Goal: Entertainment & Leisure: Consume media (video, audio)

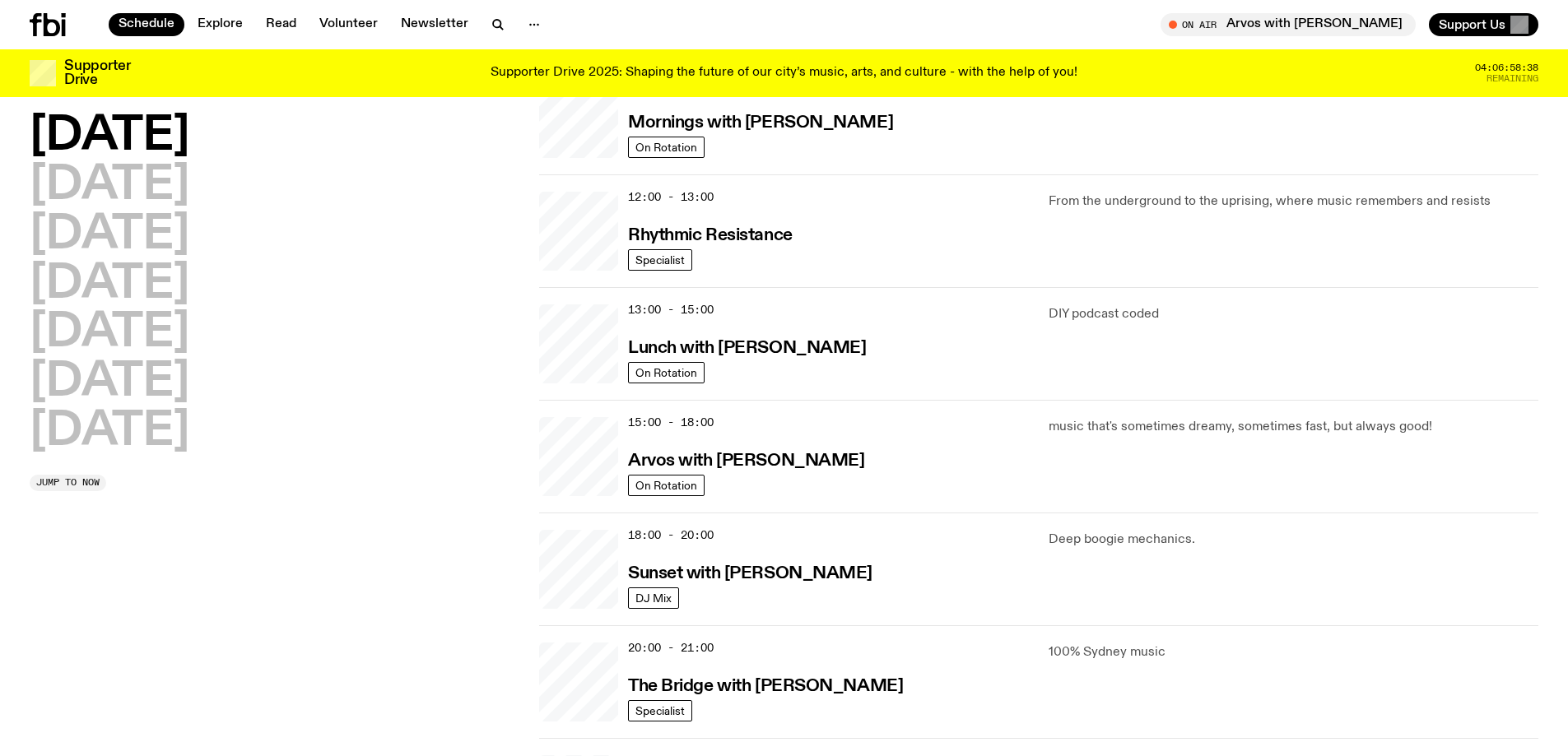
scroll to position [457, 0]
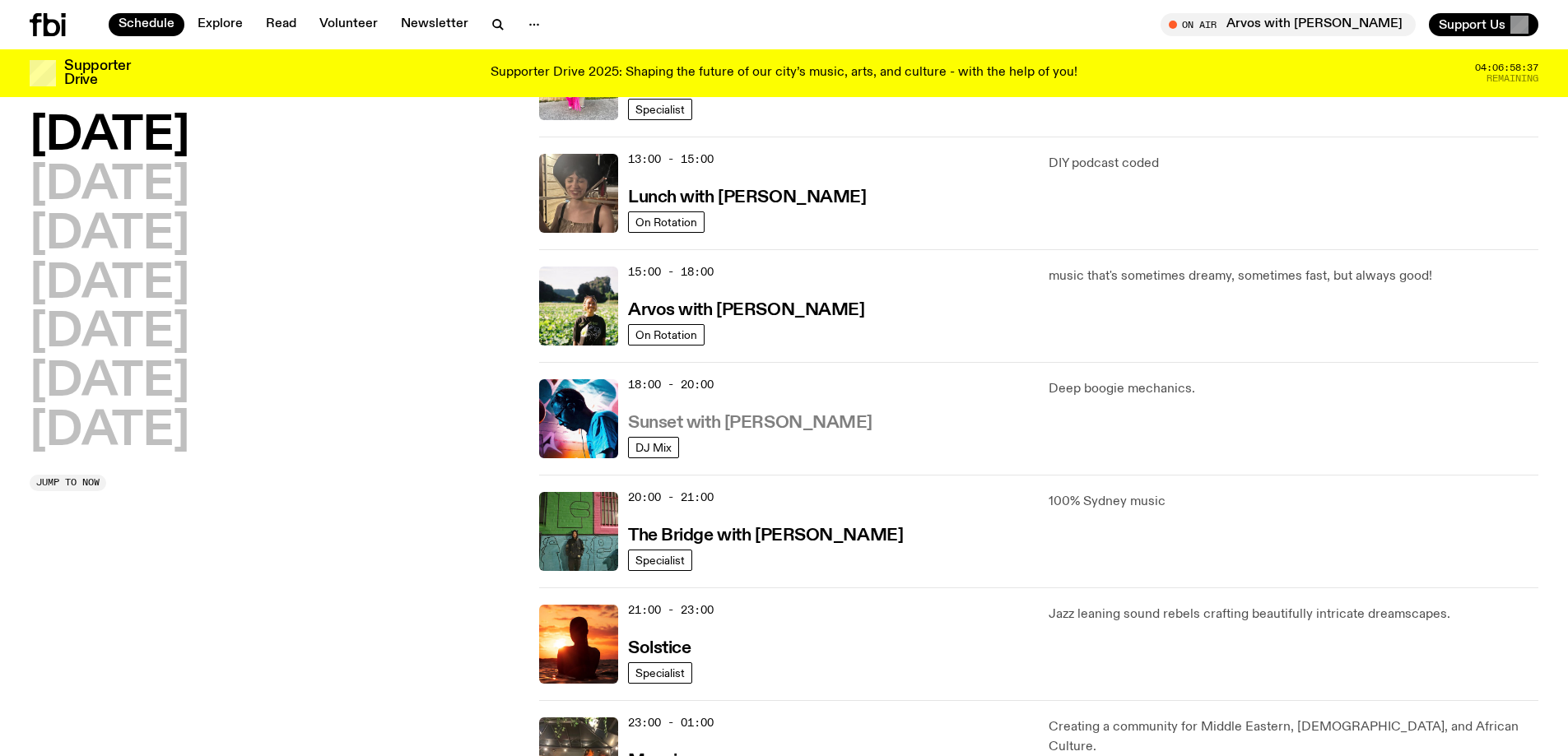
click at [723, 425] on h3 "Sunset with [PERSON_NAME]" at bounding box center [749, 423] width 244 height 17
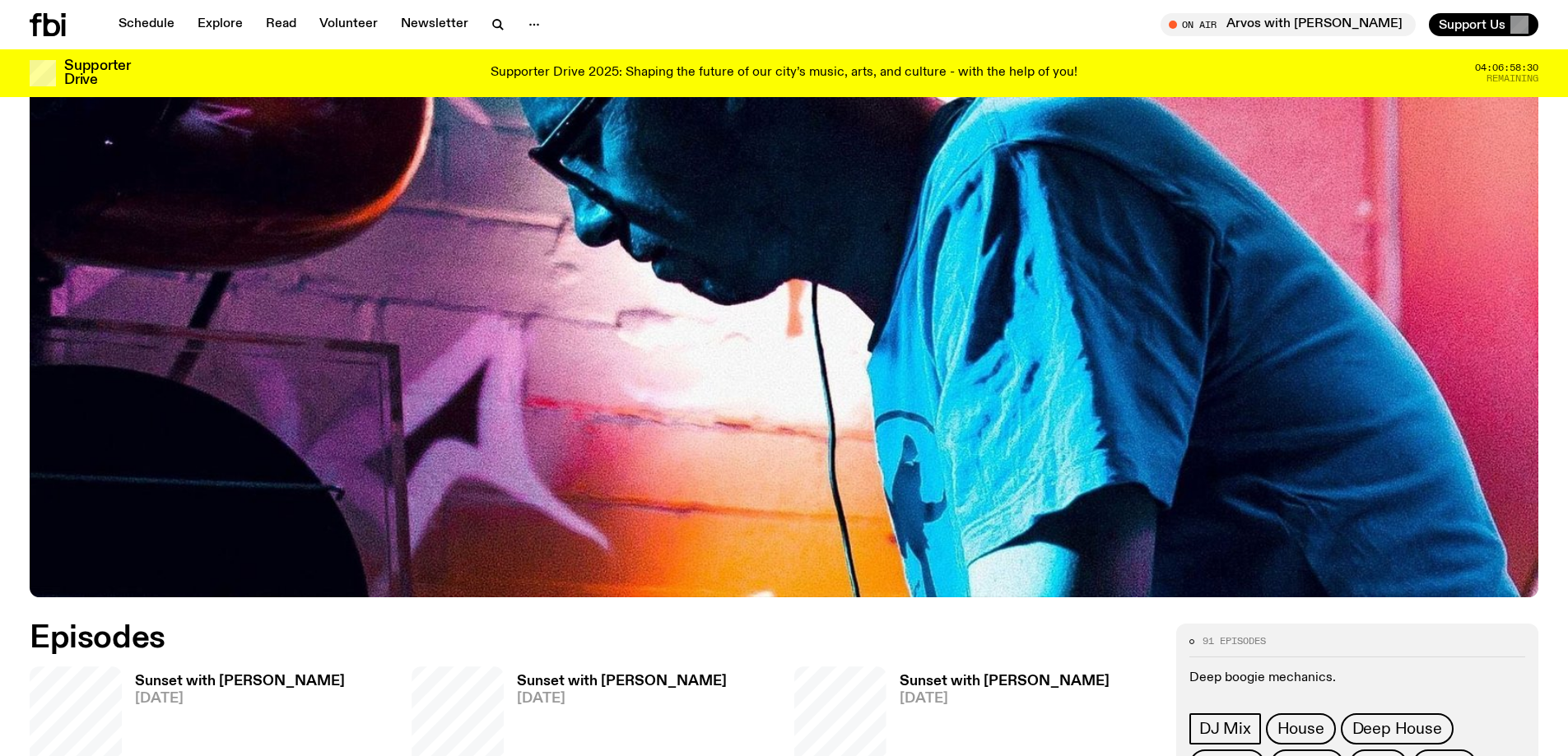
scroll to position [1058, 0]
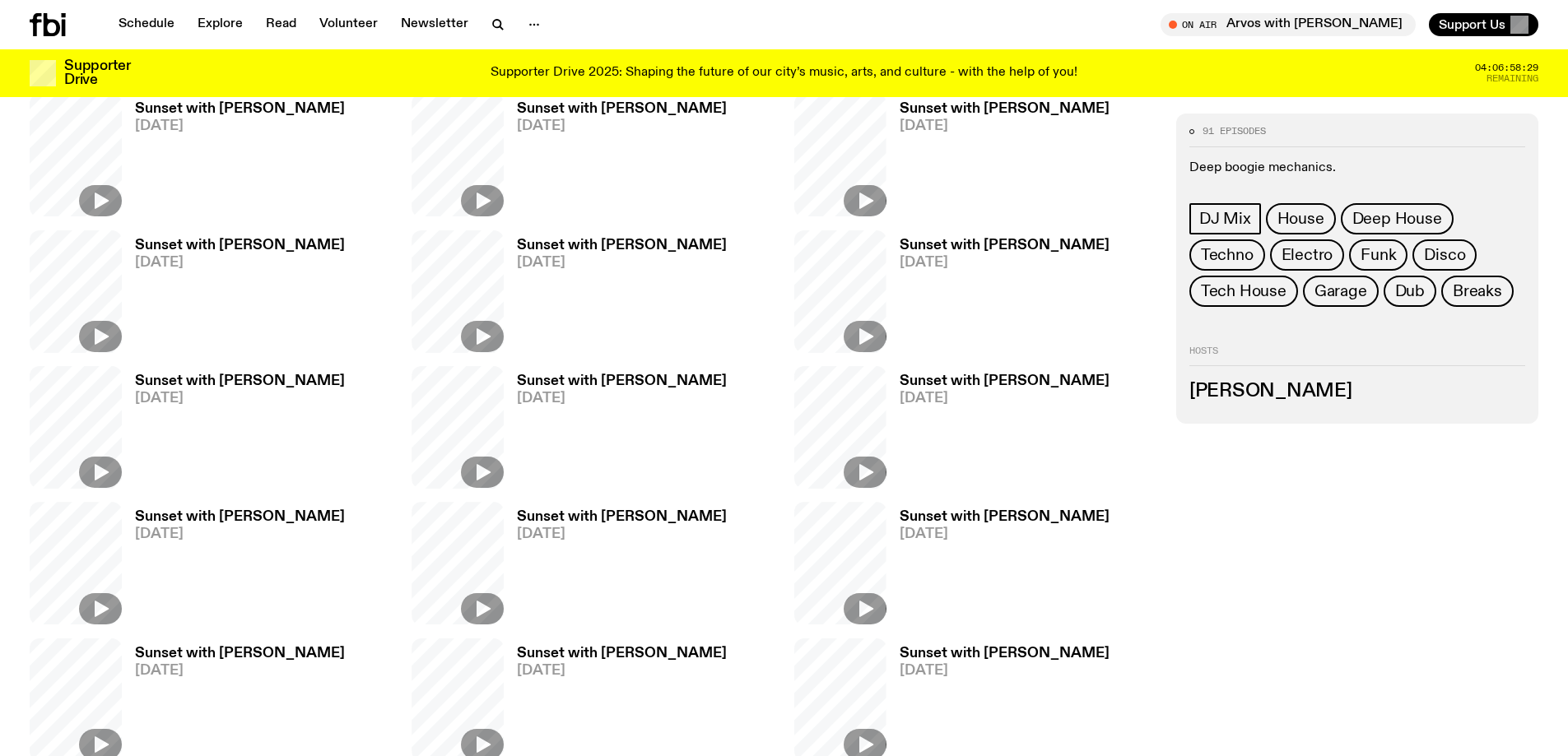
click at [229, 239] on h3 "Sunset with [PERSON_NAME]" at bounding box center [239, 246] width 209 height 14
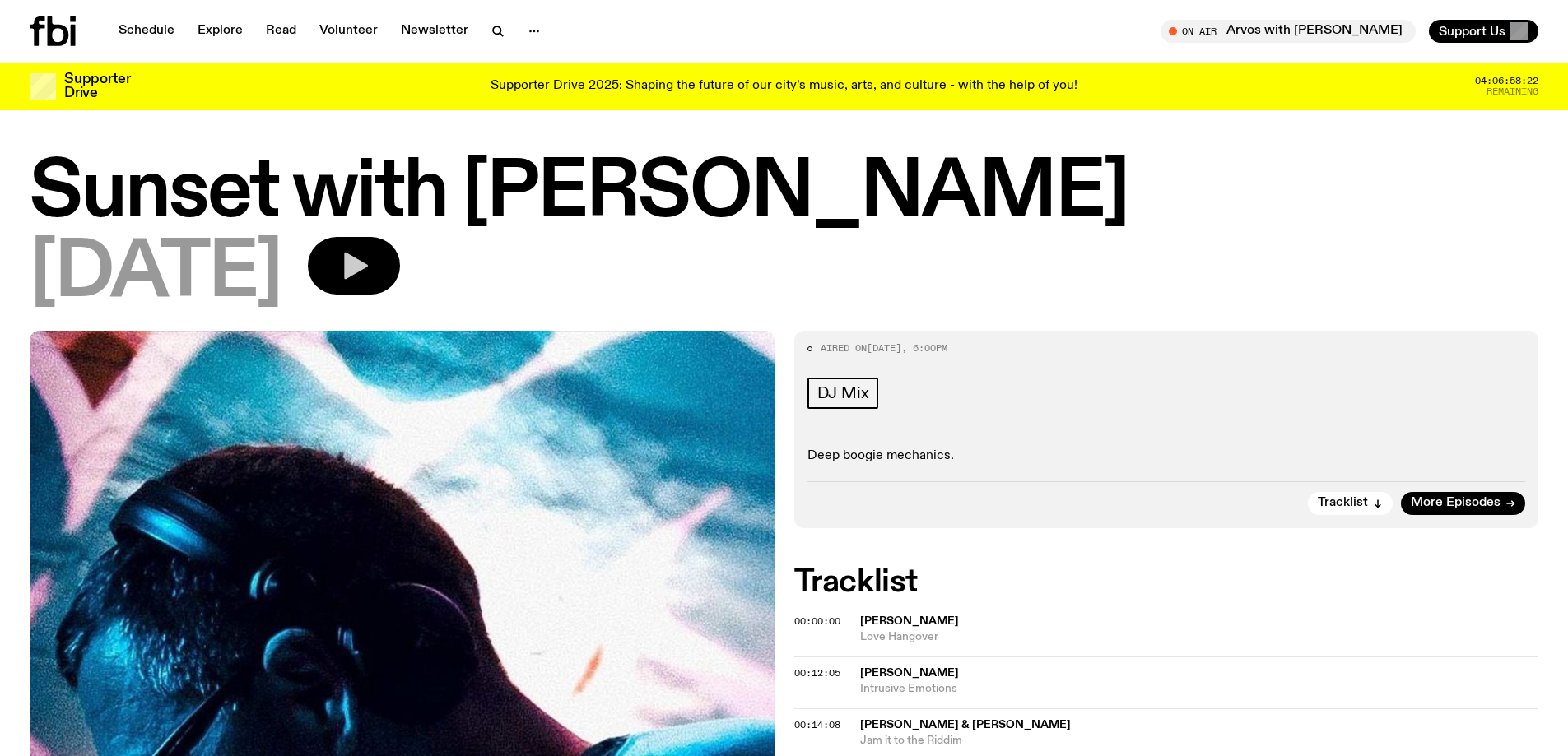
click at [400, 266] on button "button" at bounding box center [354, 266] width 92 height 57
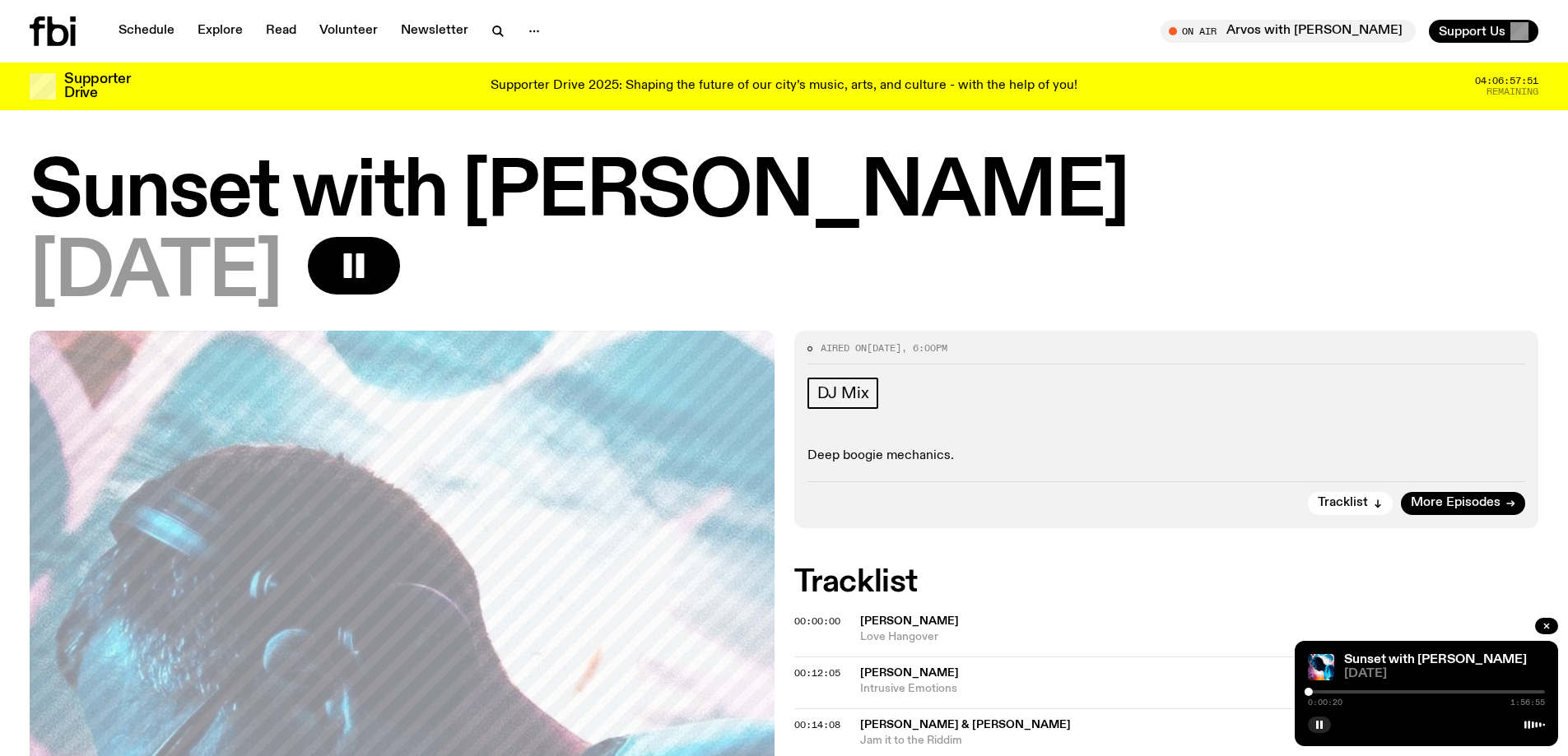
click at [1316, 693] on div "0:00:20 1:56:55" at bounding box center [1426, 697] width 237 height 20
click at [1318, 692] on div at bounding box center [1426, 692] width 237 height 3
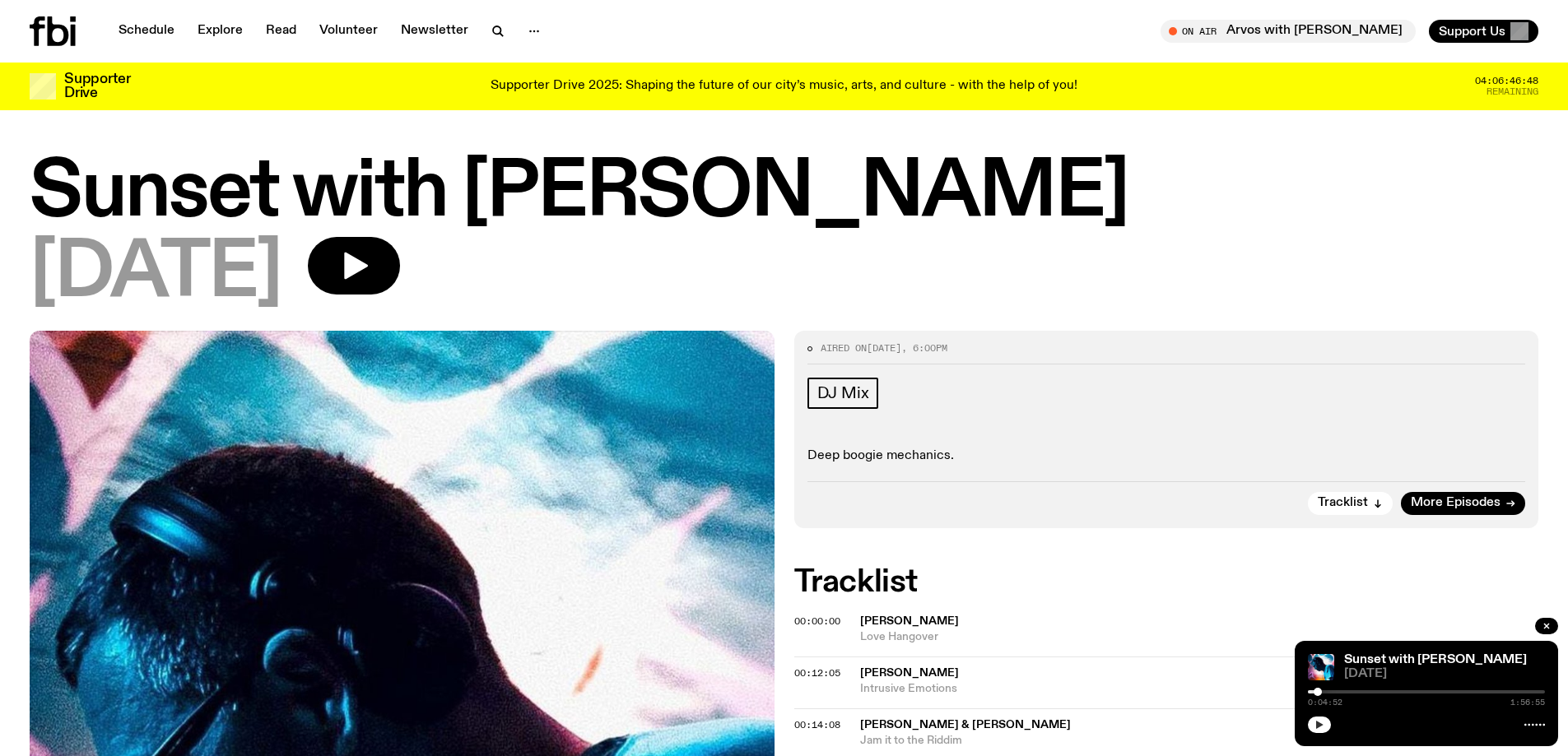
click at [1316, 720] on icon "button" at bounding box center [1319, 724] width 10 height 10
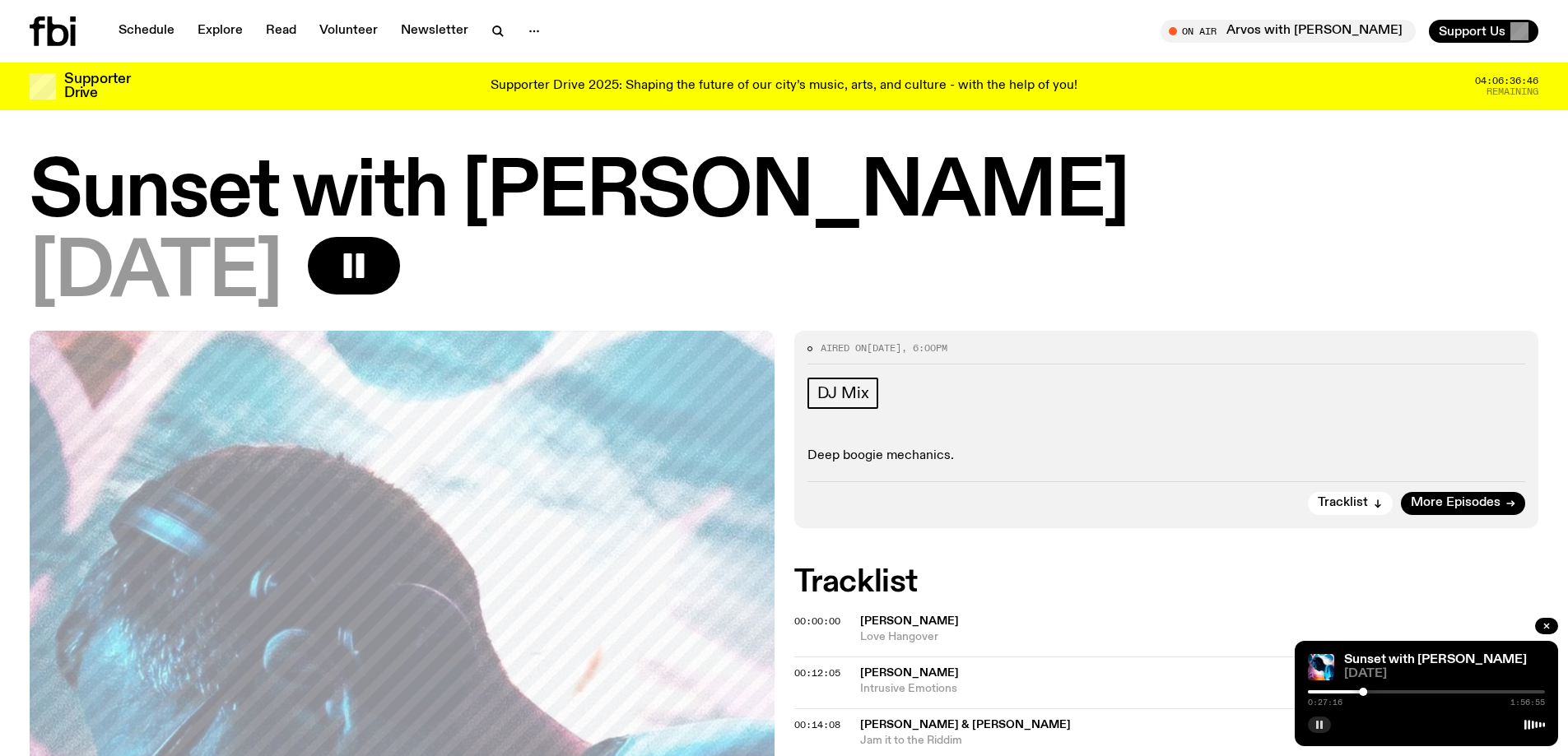
click at [1308, 717] on button "button" at bounding box center [1319, 725] width 23 height 17
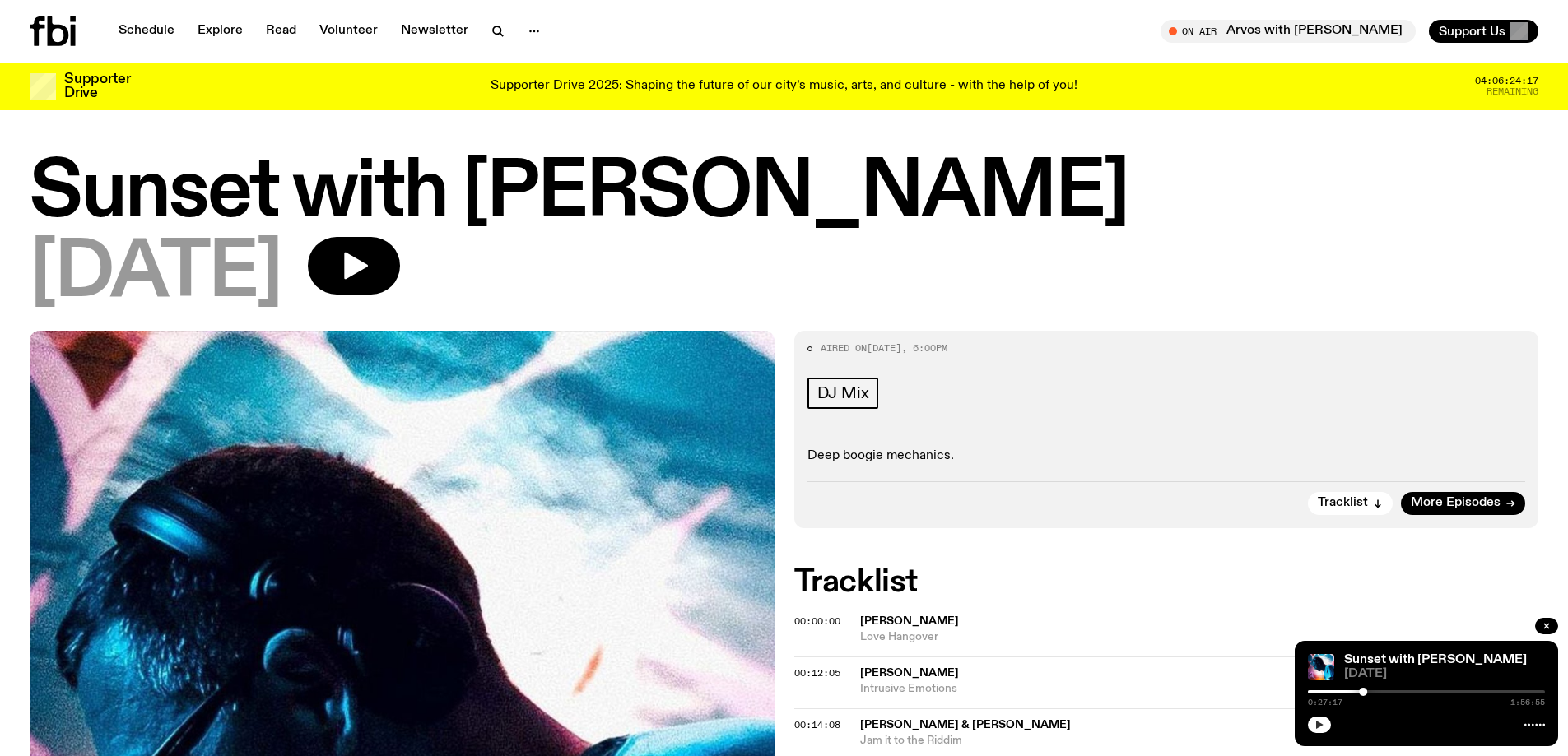
click at [1321, 728] on icon "button" at bounding box center [1319, 724] width 10 height 10
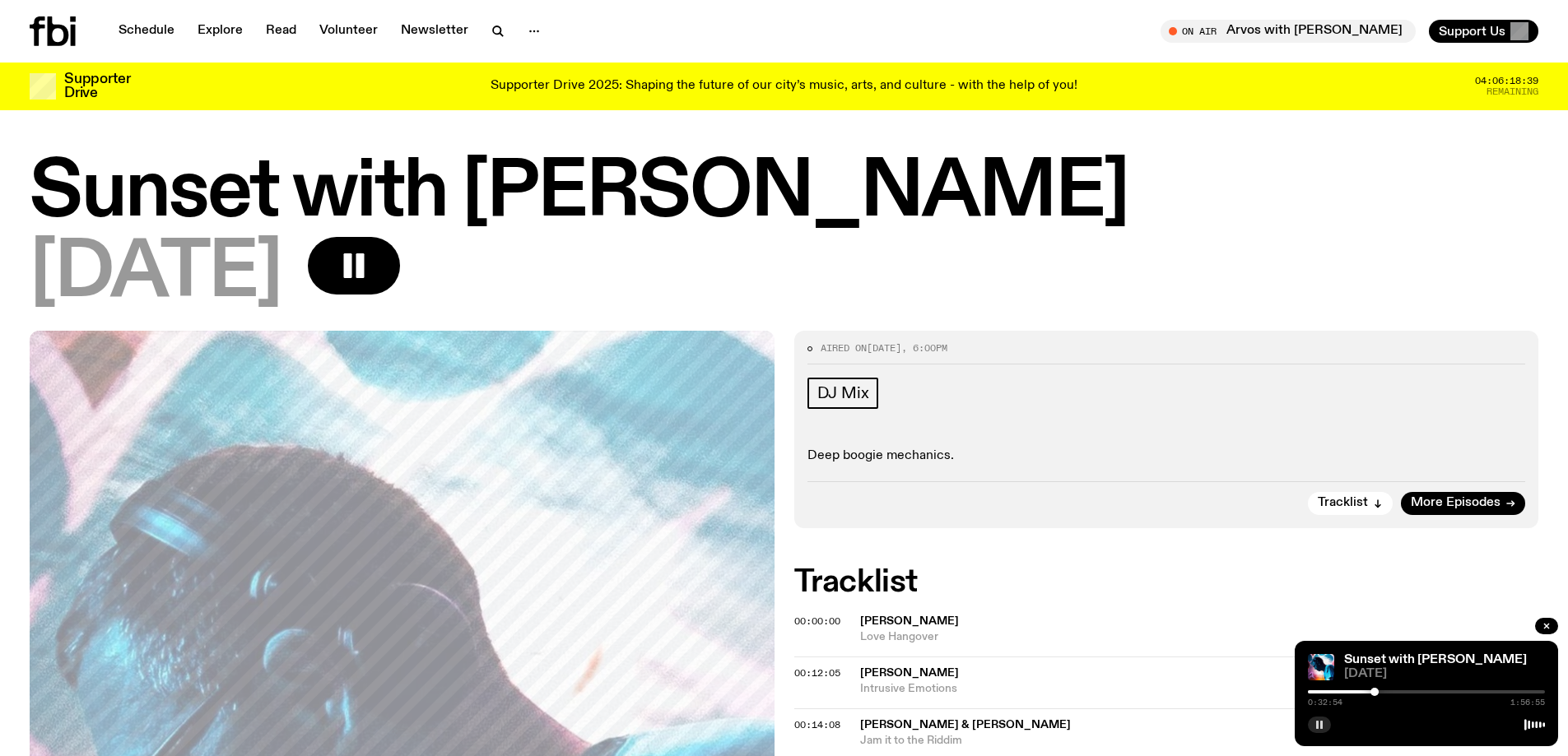
click at [1321, 728] on rect "button" at bounding box center [1321, 724] width 3 height 8
